Goal: Book appointment/travel/reservation

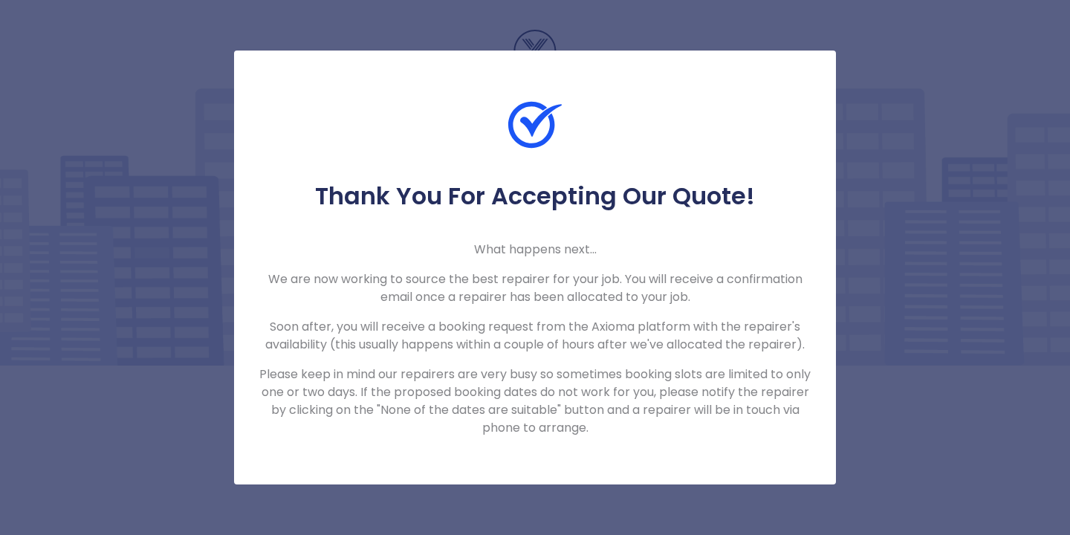
click at [884, 412] on div "Thank You For Accepting Our Quote! What happens next... We are now working to s…" at bounding box center [535, 267] width 1070 height 535
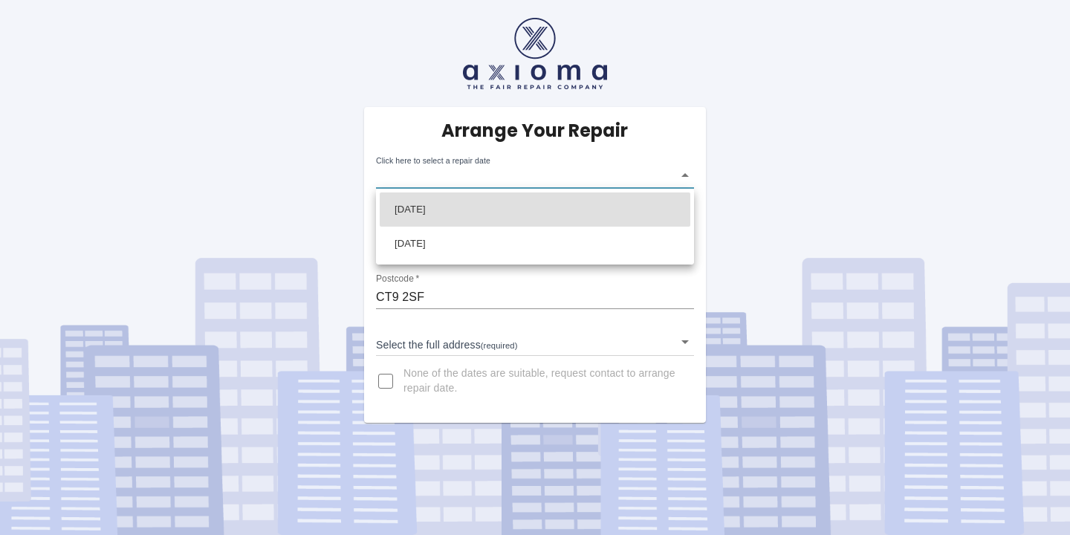
click at [686, 175] on body "Arrange Your Repair Click here to select a repair date ​ Phone Number   * 07859…" at bounding box center [535, 267] width 1070 height 535
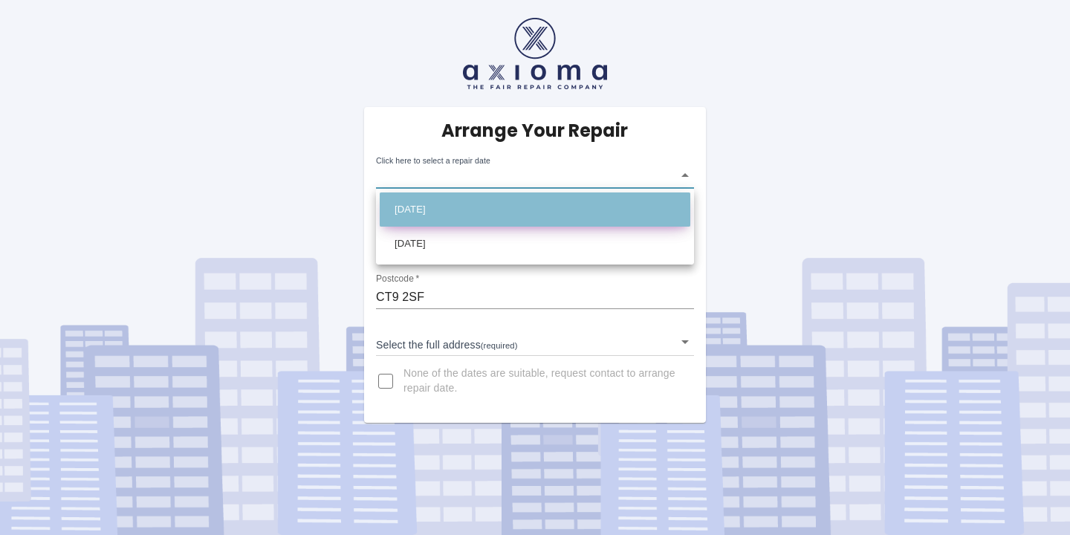
click at [429, 210] on li "[DATE]" at bounding box center [535, 209] width 311 height 34
type input "[DATE]T00:00:00.000Z"
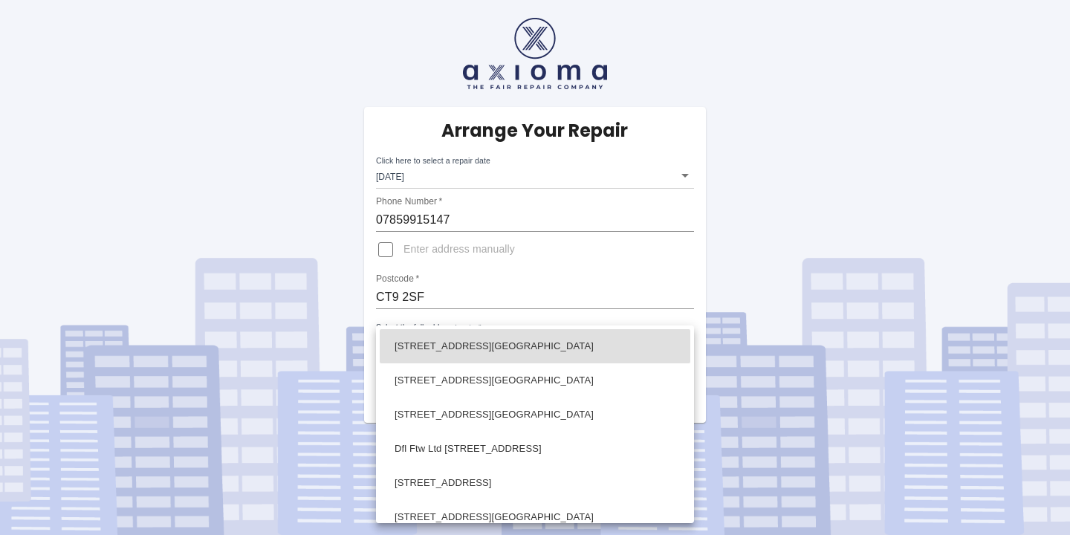
click at [687, 338] on body "Arrange Your Repair Click here to select a repair date [DATE] [DATE]T00:00:00.0…" at bounding box center [535, 267] width 1070 height 535
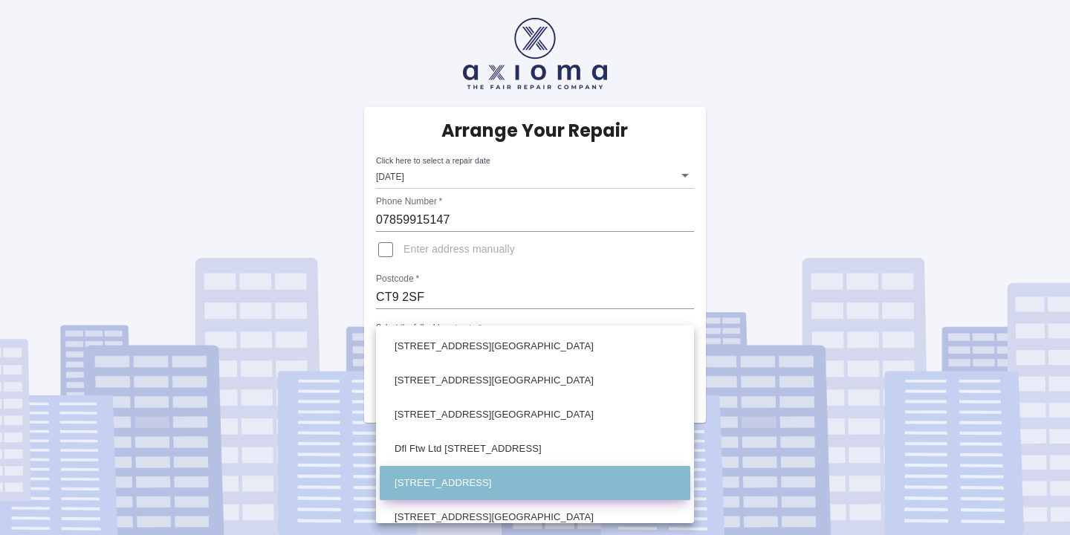
click at [424, 481] on li "[STREET_ADDRESS]" at bounding box center [535, 483] width 311 height 34
type input "[STREET_ADDRESS]"
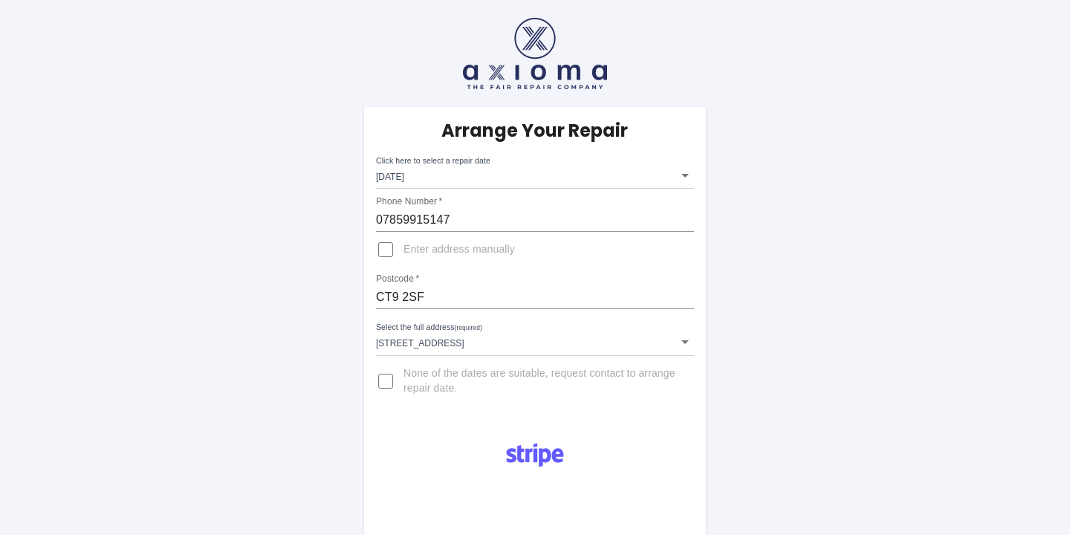
click at [605, 431] on div at bounding box center [534, 455] width 217 height 51
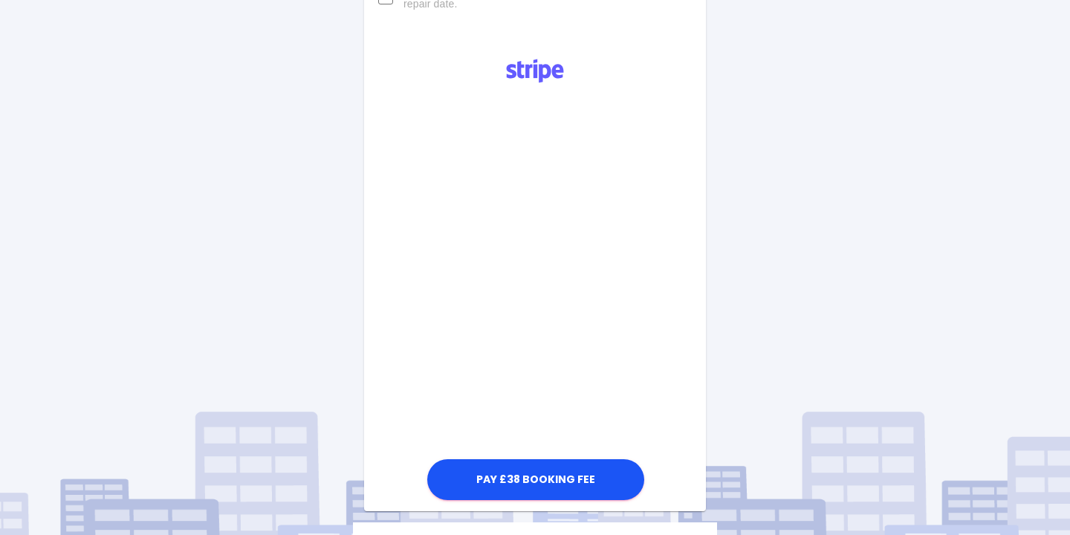
scroll to position [386, 0]
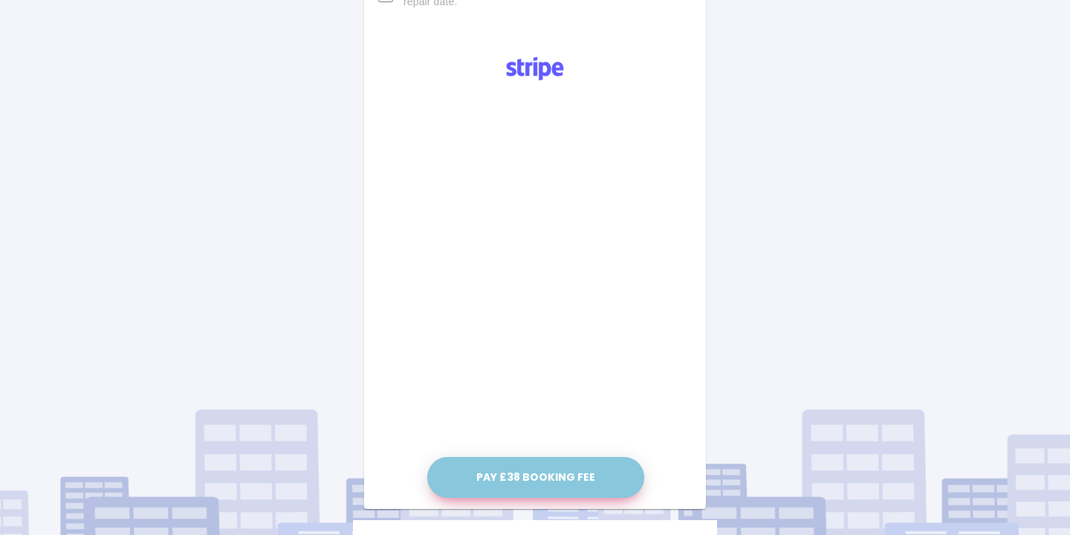
click at [536, 478] on button "Pay £38 Booking Fee" at bounding box center [535, 477] width 217 height 41
